Goal: Check status: Check status

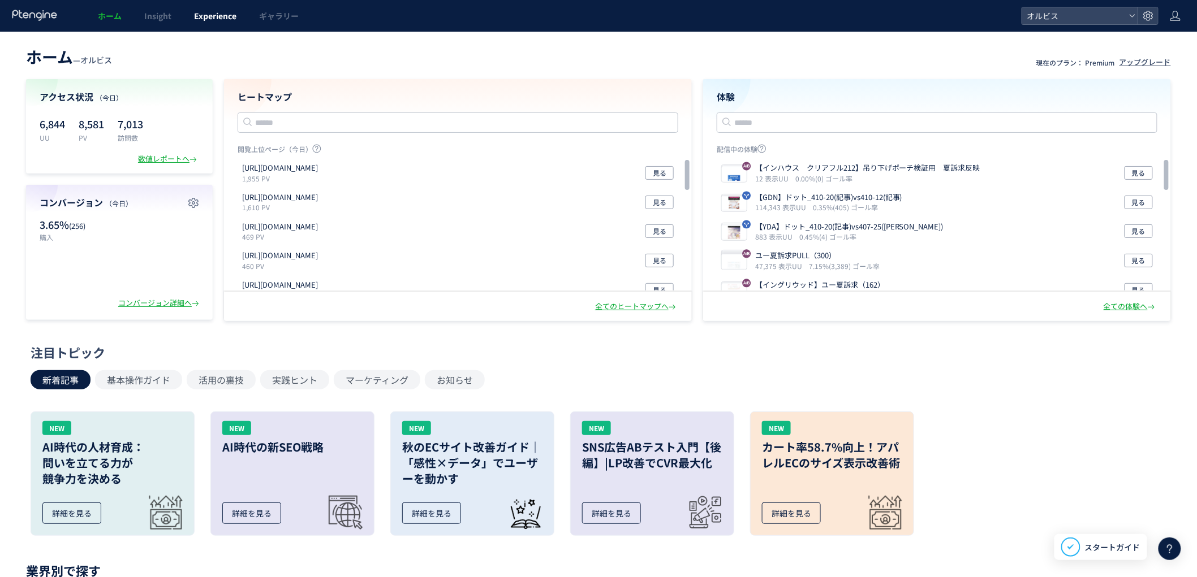
click at [199, 23] on link "Experience" at bounding box center [215, 16] width 65 height 32
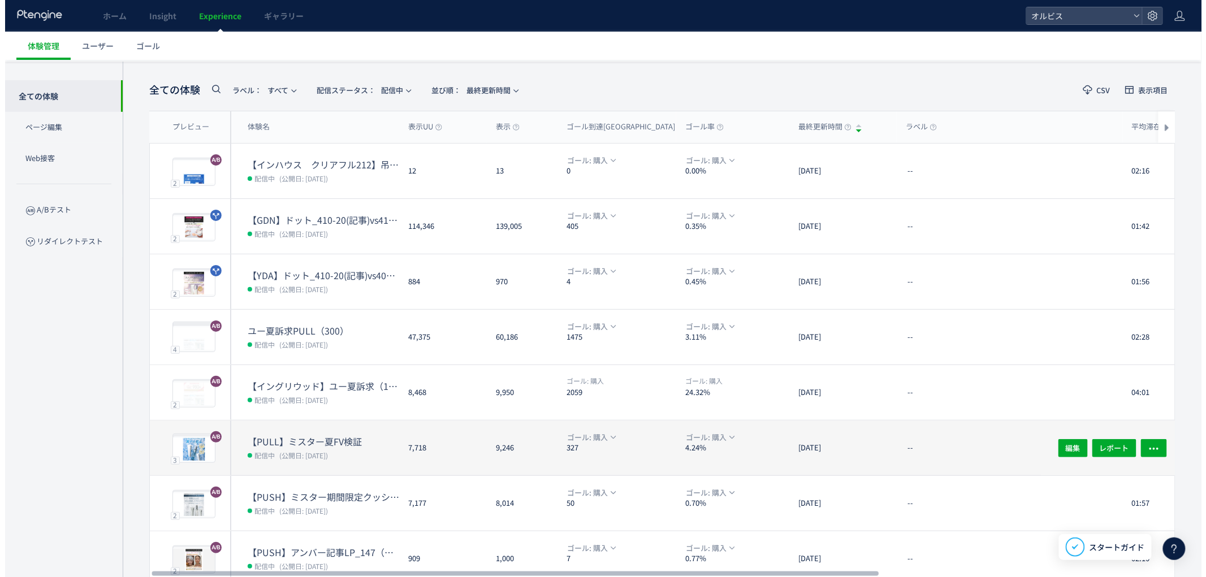
scroll to position [41, 0]
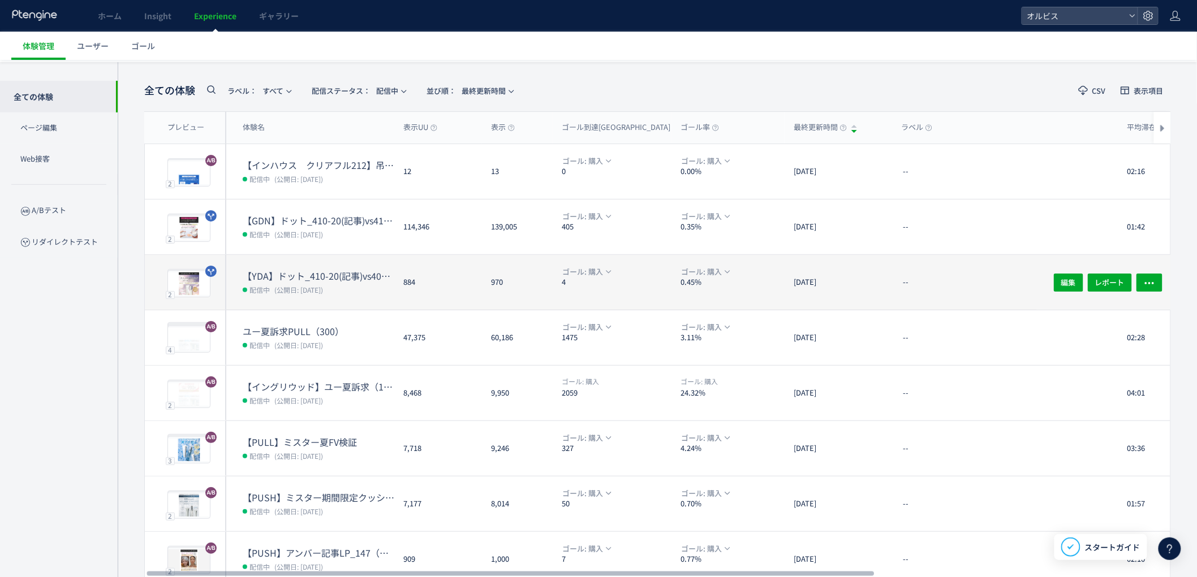
click at [325, 270] on dt "【YDA】ドット_410-20(記事)vs407-25([PERSON_NAME])" at bounding box center [319, 276] width 152 height 13
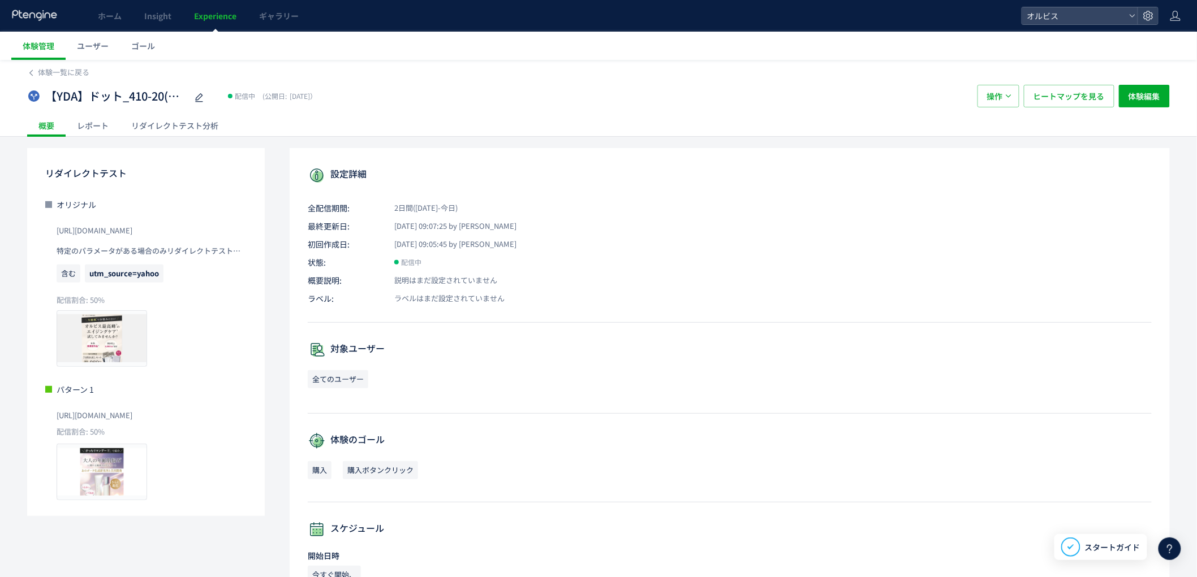
click at [157, 120] on div "リダイレクトテスト分析" at bounding box center [175, 125] width 110 height 23
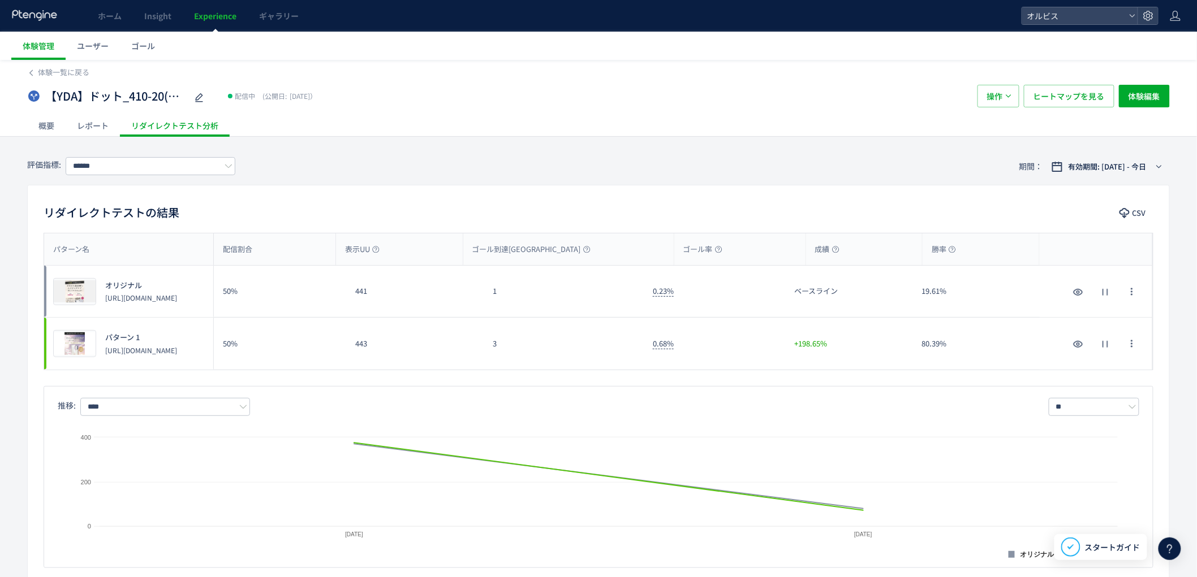
click at [197, 19] on span "Experience" at bounding box center [215, 15] width 42 height 11
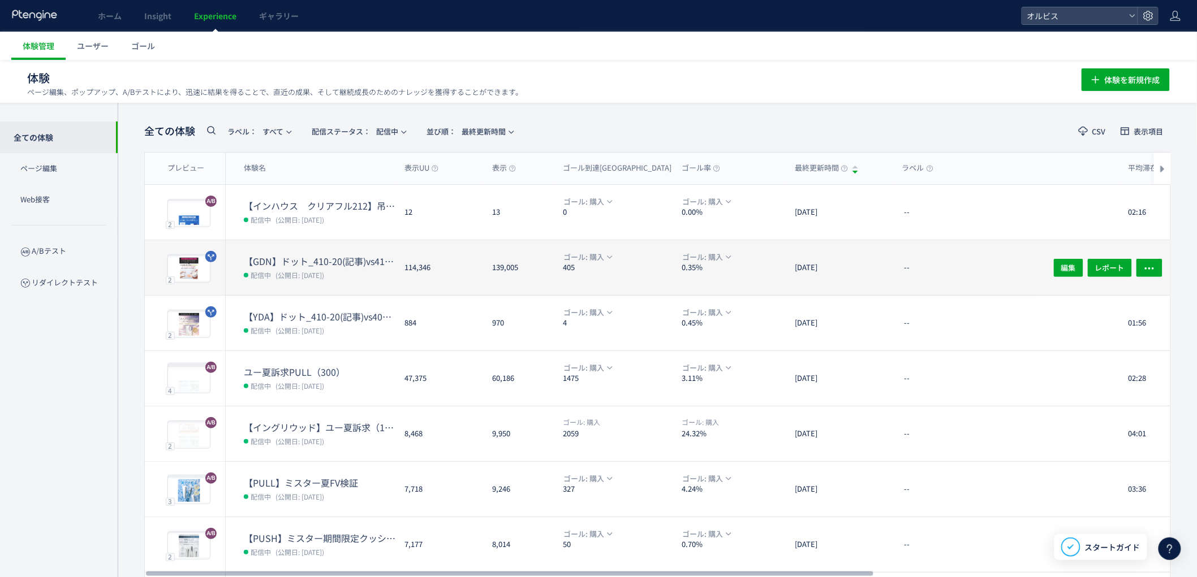
click at [310, 250] on div "【GDN】ドット_410-20(記事)vs410-12(記事) 配信中 (公開日: [DATE])" at bounding box center [311, 267] width 170 height 55
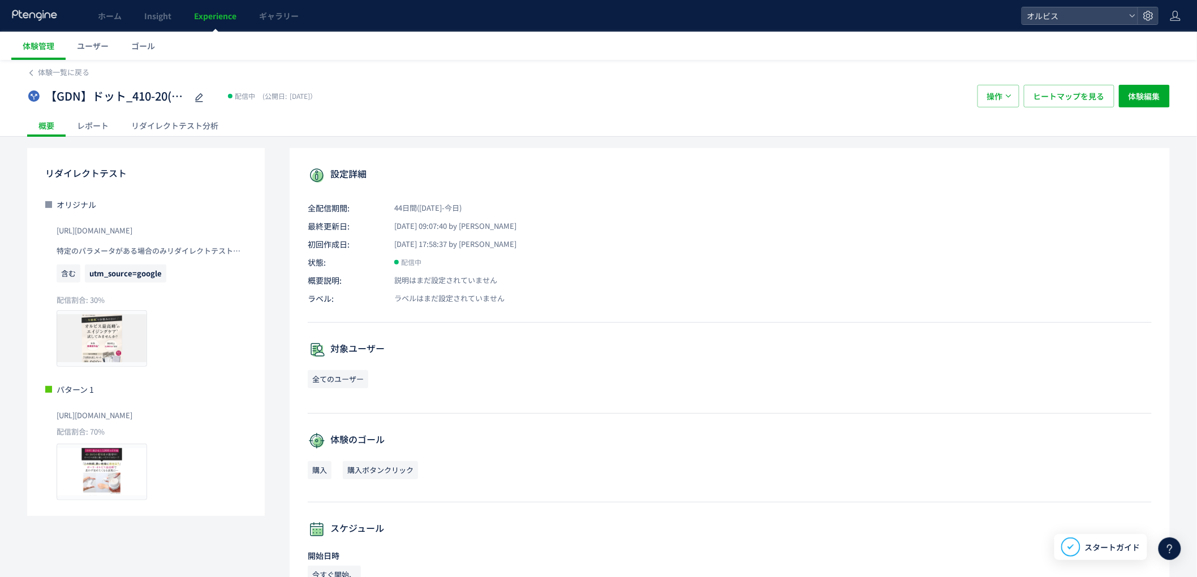
click at [189, 129] on div "リダイレクトテスト分析" at bounding box center [175, 125] width 110 height 23
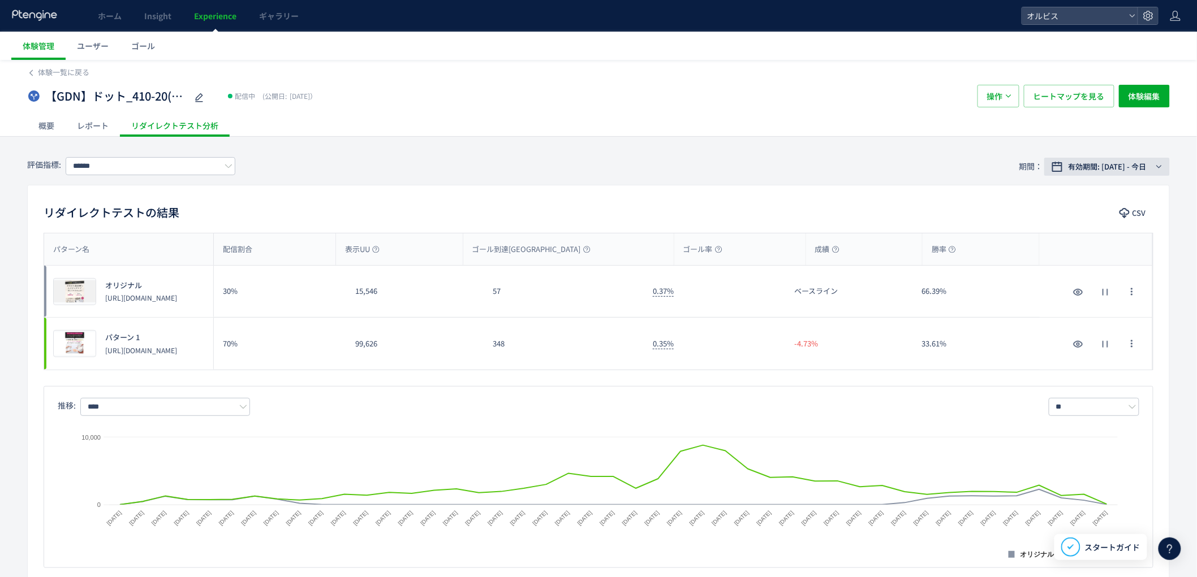
click at [1111, 167] on span "有効期間: [DATE] - 今日" at bounding box center [1107, 166] width 78 height 11
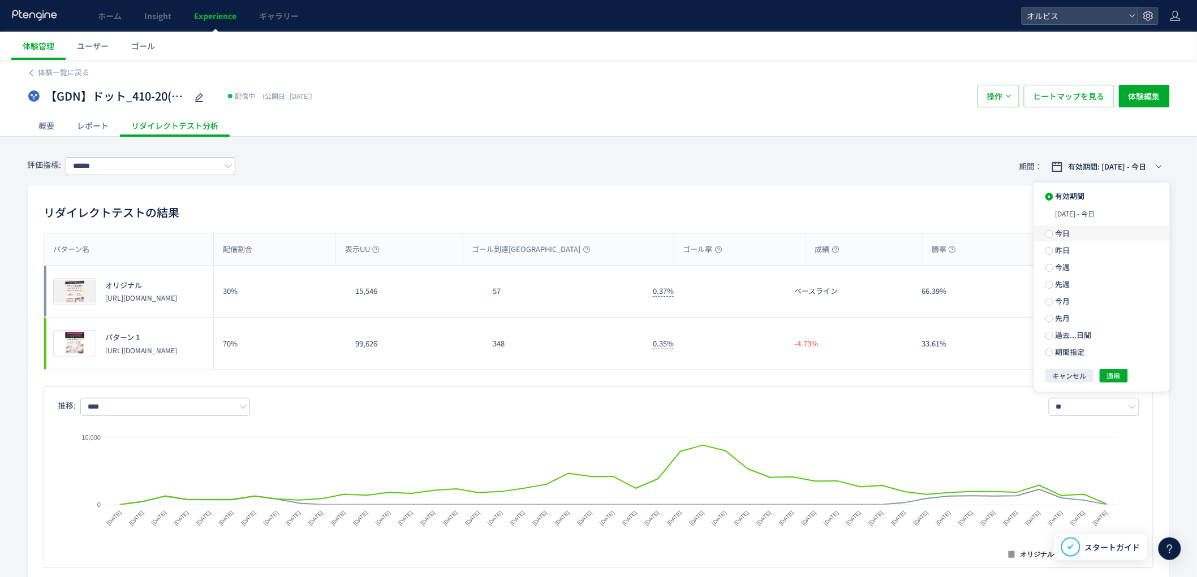
click at [1071, 231] on label "今日" at bounding box center [1102, 234] width 136 height 16
click at [1110, 357] on span "適用" at bounding box center [1114, 356] width 14 height 14
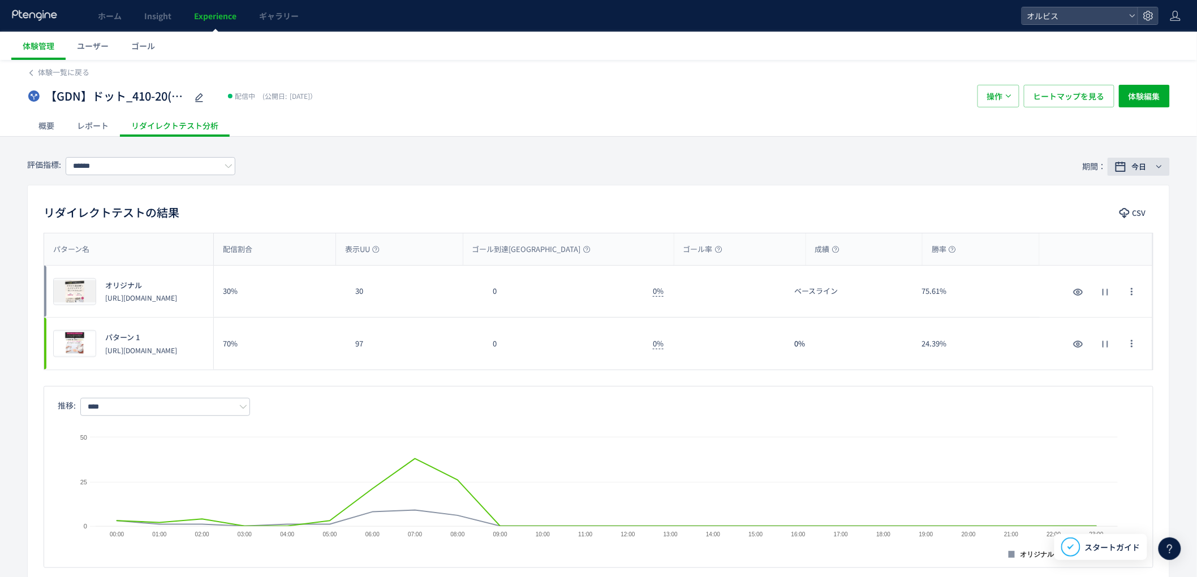
click at [1131, 161] on div "今日" at bounding box center [1140, 166] width 25 height 11
click at [1056, 238] on label "昨日" at bounding box center [1102, 230] width 136 height 16
click at [1112, 363] on button "適用" at bounding box center [1114, 356] width 28 height 14
